Goal: Check status: Check status

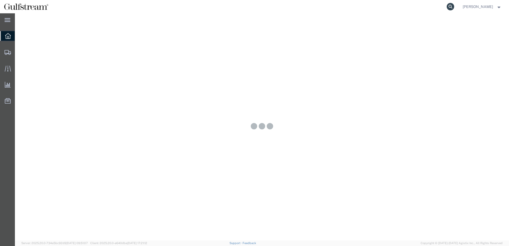
click at [450, 8] on icon at bounding box center [449, 6] width 7 height 7
click at [371, 10] on input "search" at bounding box center [366, 6] width 162 height 13
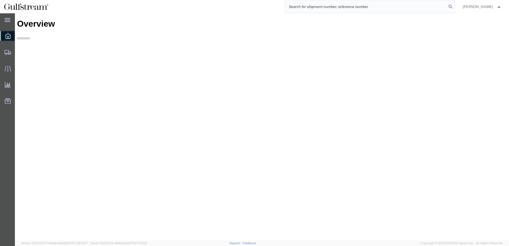
paste input "447509282554"
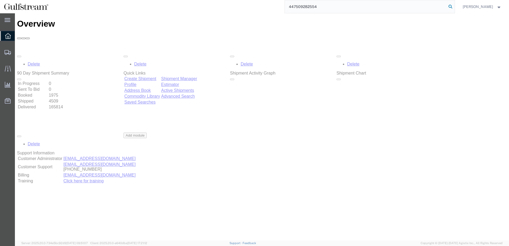
type input "447509282554"
click at [454, 7] on icon at bounding box center [449, 6] width 7 height 7
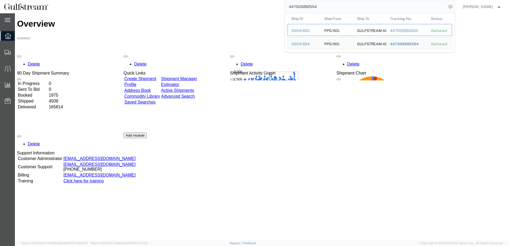
click at [411, 31] on div "447509282565" at bounding box center [406, 31] width 34 height 6
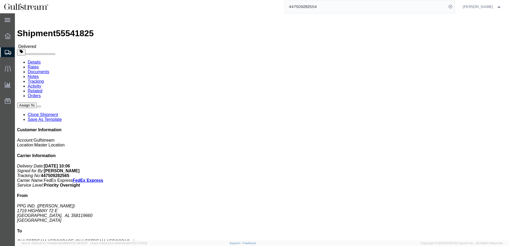
click link "Activity"
